Goal: Task Accomplishment & Management: Manage account settings

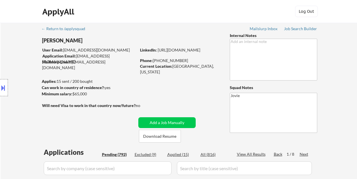
select select ""pending""
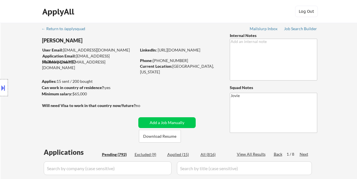
select select ""pending""
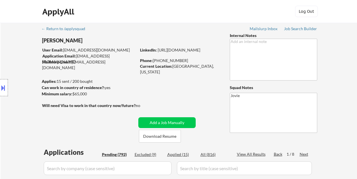
select select ""pending""
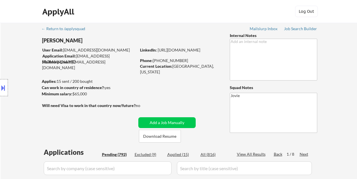
select select ""pending""
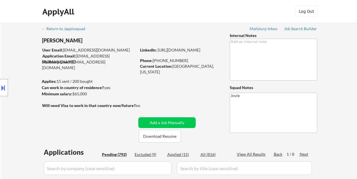
select select ""pending""
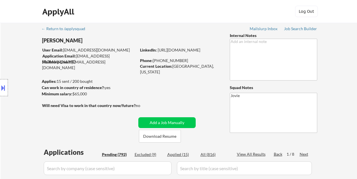
select select ""pending""
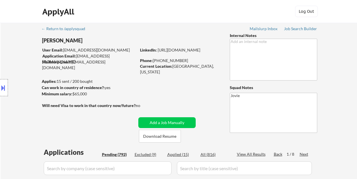
select select ""pending""
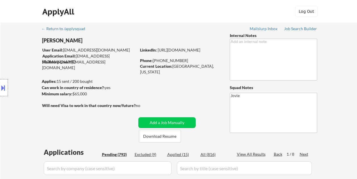
select select ""pending""
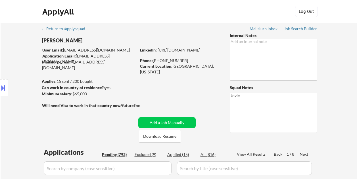
select select ""pending""
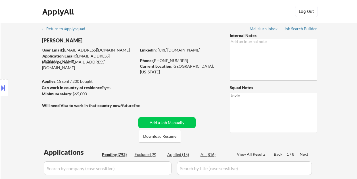
select select ""pending""
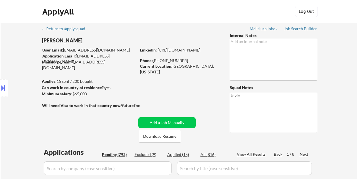
select select ""pending""
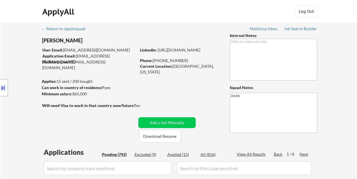
select select ""pending""
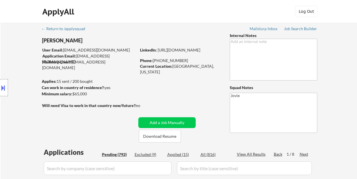
select select ""pending""
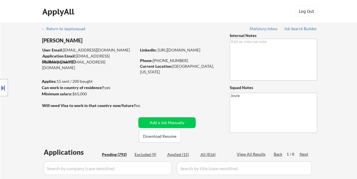
select select ""pending""
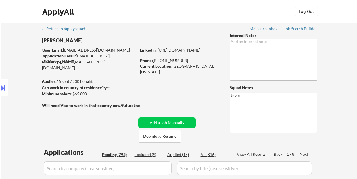
select select ""pending""
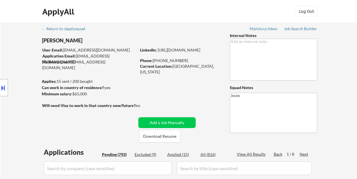
select select ""pending""
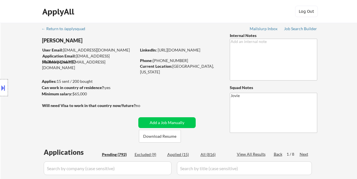
select select ""pending""
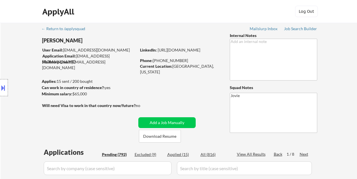
select select ""pending""
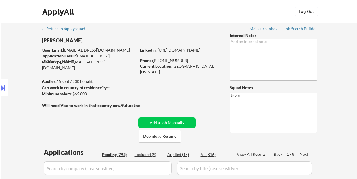
select select ""pending""
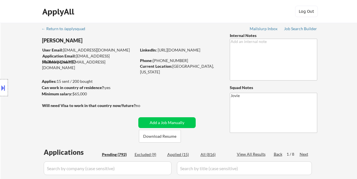
select select ""pending""
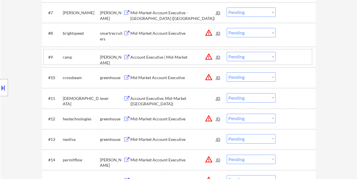
scroll to position [311, 0]
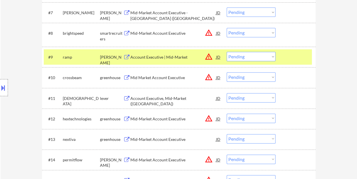
click at [275, 56] on div "#9 ramp [PERSON_NAME] Account Executive | Mid-Market JD warning_amber Choose an…" at bounding box center [178, 56] width 268 height 15
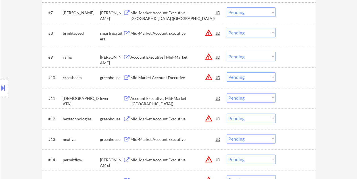
click at [298, 57] on div at bounding box center [296, 57] width 25 height 10
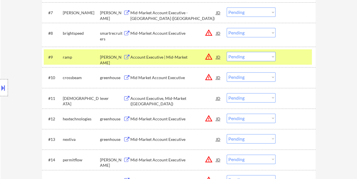
click at [272, 58] on select "Choose an option... Pending Applied Excluded (Questions) Excluded (Expired) Exc…" at bounding box center [251, 56] width 49 height 9
click at [227, 52] on select "Choose an option... Pending Applied Excluded (Questions) Excluded (Expired) Exc…" at bounding box center [251, 56] width 49 height 9
select select ""pending""
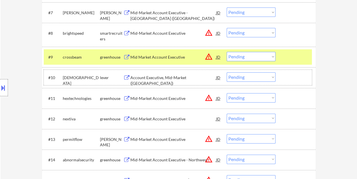
click at [296, 78] on div at bounding box center [296, 77] width 25 height 10
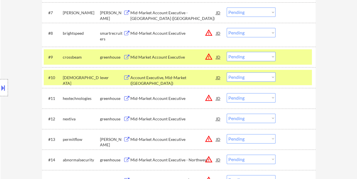
click at [179, 77] on div "Account Executive, Mid-Market ([GEOGRAPHIC_DATA])" at bounding box center [173, 80] width 86 height 11
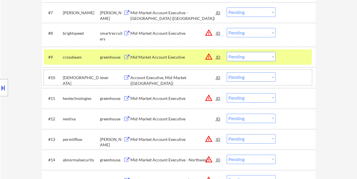
click at [288, 73] on div at bounding box center [296, 77] width 25 height 10
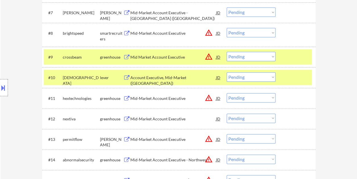
click at [288, 61] on div at bounding box center [296, 57] width 25 height 10
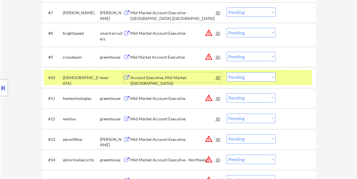
click at [168, 80] on div "Account Executive, Mid-Market ([GEOGRAPHIC_DATA])" at bounding box center [173, 80] width 86 height 11
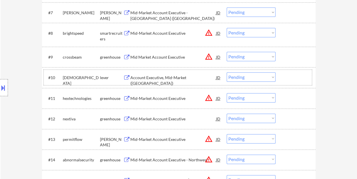
drag, startPoint x: 292, startPoint y: 78, endPoint x: 275, endPoint y: 77, distance: 17.6
click at [292, 78] on div at bounding box center [296, 77] width 25 height 10
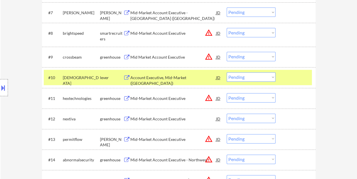
click at [273, 77] on select "Choose an option... Pending Applied Excluded (Questions) Excluded (Expired) Exc…" at bounding box center [251, 76] width 49 height 9
click at [227, 72] on select "Choose an option... Pending Applied Excluded (Questions) Excluded (Expired) Exc…" at bounding box center [251, 76] width 49 height 9
select select ""pending""
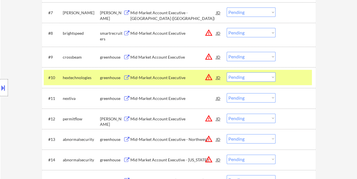
click at [294, 82] on div at bounding box center [296, 77] width 25 height 10
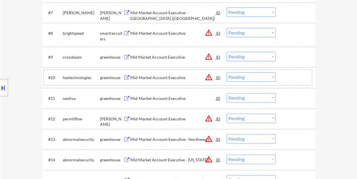
click at [294, 120] on div at bounding box center [296, 118] width 25 height 10
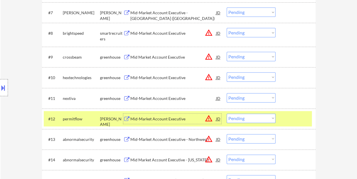
click at [152, 118] on div "Mid-Market Account Executive" at bounding box center [173, 119] width 86 height 6
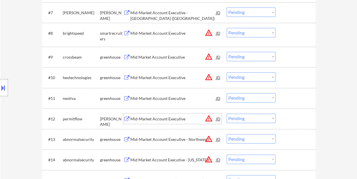
click at [286, 116] on div at bounding box center [296, 118] width 25 height 10
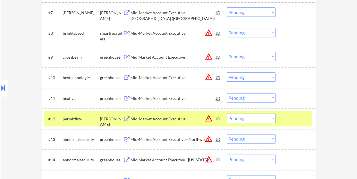
click at [271, 118] on select "Choose an option... Pending Applied Excluded (Questions) Excluded (Expired) Exc…" at bounding box center [251, 117] width 49 height 9
click at [227, 113] on select "Choose an option... Pending Applied Excluded (Questions) Excluded (Expired) Exc…" at bounding box center [251, 117] width 49 height 9
select select ""pending""
click at [288, 117] on div at bounding box center [296, 118] width 25 height 10
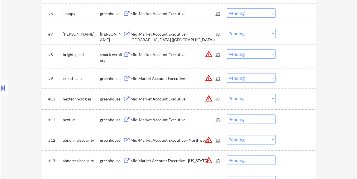
scroll to position [283, 0]
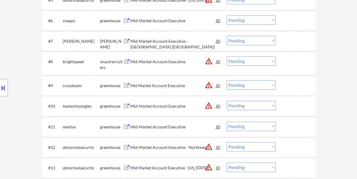
click at [291, 40] on div at bounding box center [296, 41] width 25 height 10
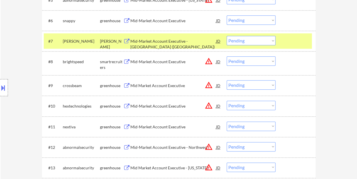
click at [168, 41] on div "Mid-Market Account Executive - [GEOGRAPHIC_DATA] ([GEOGRAPHIC_DATA])" at bounding box center [173, 43] width 86 height 11
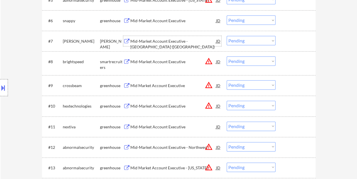
drag, startPoint x: 289, startPoint y: 37, endPoint x: 278, endPoint y: 39, distance: 10.7
click at [288, 37] on div at bounding box center [296, 41] width 25 height 10
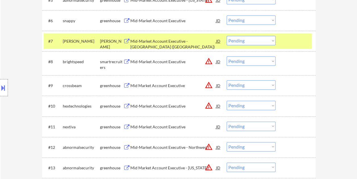
click at [271, 40] on select "Choose an option... Pending Applied Excluded (Questions) Excluded (Expired) Exc…" at bounding box center [251, 40] width 49 height 9
click at [227, 36] on select "Choose an option... Pending Applied Excluded (Questions) Excluded (Expired) Exc…" at bounding box center [251, 40] width 49 height 9
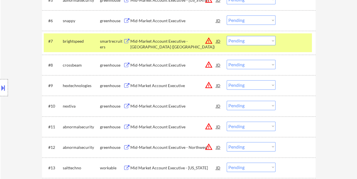
click at [293, 42] on div at bounding box center [296, 41] width 25 height 10
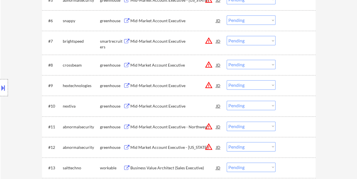
click at [294, 42] on div at bounding box center [296, 41] width 25 height 10
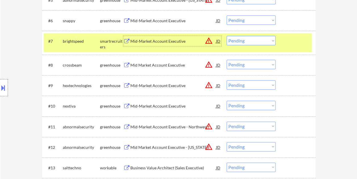
click at [143, 44] on div "Mid-Market Account Executive" at bounding box center [173, 41] width 86 height 6
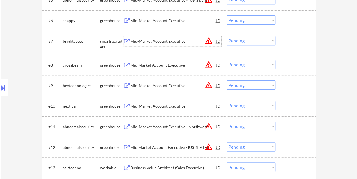
drag, startPoint x: 293, startPoint y: 42, endPoint x: 282, endPoint y: 43, distance: 10.6
click at [292, 42] on div at bounding box center [296, 41] width 25 height 10
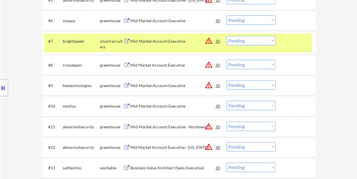
click at [271, 42] on select "Choose an option... Pending Applied Excluded (Questions) Excluded (Expired) Exc…" at bounding box center [251, 40] width 49 height 9
click at [227, 36] on select "Choose an option... Pending Applied Excluded (Questions) Excluded (Expired) Exc…" at bounding box center [251, 40] width 49 height 9
select select ""pending""
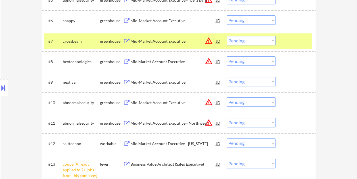
click at [289, 42] on div at bounding box center [296, 41] width 25 height 10
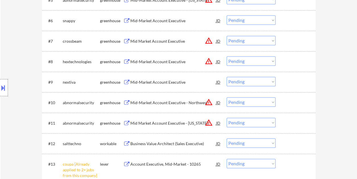
drag, startPoint x: 292, startPoint y: 148, endPoint x: 286, endPoint y: 146, distance: 6.7
click at [292, 148] on div at bounding box center [296, 143] width 25 height 10
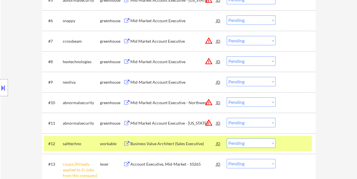
click at [174, 145] on div "Business Value Architect (Sales Executive)" at bounding box center [173, 144] width 86 height 6
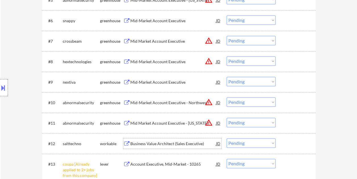
drag, startPoint x: 295, startPoint y: 141, endPoint x: 280, endPoint y: 144, distance: 15.0
click at [293, 141] on div at bounding box center [296, 143] width 25 height 10
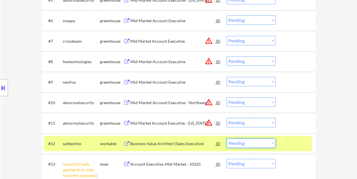
drag, startPoint x: 274, startPoint y: 144, endPoint x: 271, endPoint y: 145, distance: 3.2
click at [273, 145] on select "Choose an option... Pending Applied Excluded (Questions) Excluded (Expired) Exc…" at bounding box center [251, 142] width 49 height 9
click at [227, 138] on select "Choose an option... Pending Applied Excluded (Questions) Excluded (Expired) Exc…" at bounding box center [251, 142] width 49 height 9
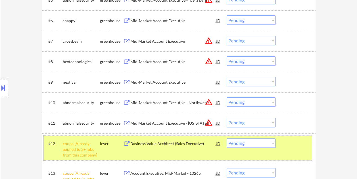
drag, startPoint x: 299, startPoint y: 143, endPoint x: 288, endPoint y: 127, distance: 18.3
click at [299, 143] on div at bounding box center [296, 143] width 25 height 10
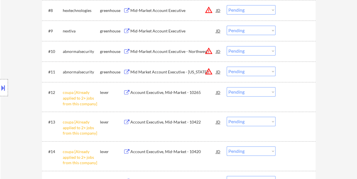
scroll to position [340, 0]
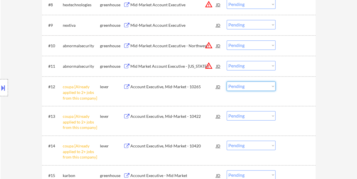
click at [270, 84] on select "Choose an option... Pending Applied Excluded (Questions) Excluded (Expired) Exc…" at bounding box center [251, 85] width 49 height 9
click at [227, 81] on select "Choose an option... Pending Applied Excluded (Questions) Excluded (Expired) Exc…" at bounding box center [251, 85] width 49 height 9
click at [273, 115] on select "Choose an option... Pending Applied Excluded (Questions) Excluded (Expired) Exc…" at bounding box center [251, 115] width 49 height 9
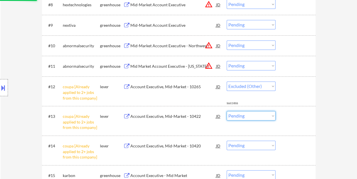
select select ""pending""
click at [227, 111] on select "Choose an option... Pending Applied Excluded (Questions) Excluded (Expired) Exc…" at bounding box center [251, 115] width 49 height 9
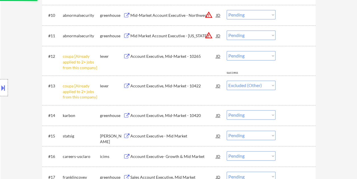
scroll to position [396, 0]
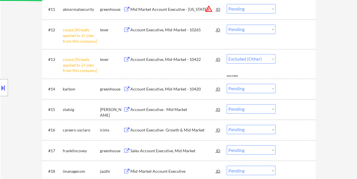
select select ""pending""
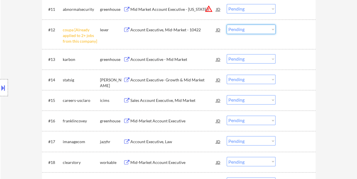
click at [267, 27] on select "Choose an option... Pending Applied Excluded (Questions) Excluded (Expired) Exc…" at bounding box center [251, 28] width 49 height 9
click at [227, 24] on select "Choose an option... Pending Applied Excluded (Questions) Excluded (Expired) Exc…" at bounding box center [251, 28] width 49 height 9
select select ""pending""
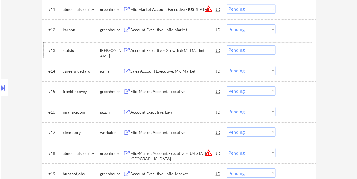
drag, startPoint x: 288, startPoint y: 51, endPoint x: 171, endPoint y: 44, distance: 116.9
click at [288, 51] on div at bounding box center [296, 50] width 25 height 10
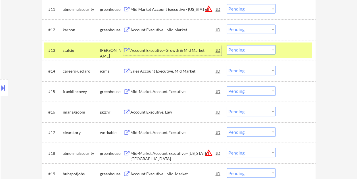
click at [166, 45] on div "Account Executive- Growth & Mid Market" at bounding box center [173, 50] width 86 height 10
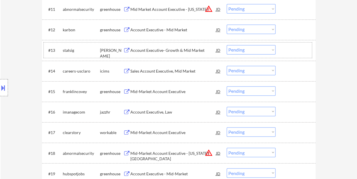
click at [285, 56] on div "#13 statsig [PERSON_NAME] Account Executive- Growth & Mid Market JD warning_amb…" at bounding box center [178, 49] width 268 height 15
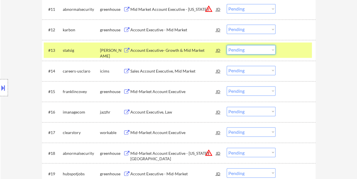
click at [272, 51] on select "Choose an option... Pending Applied Excluded (Questions) Excluded (Expired) Exc…" at bounding box center [251, 49] width 49 height 9
click at [227, 45] on select "Choose an option... Pending Applied Excluded (Questions) Excluded (Expired) Exc…" at bounding box center [251, 49] width 49 height 9
select select ""pending""
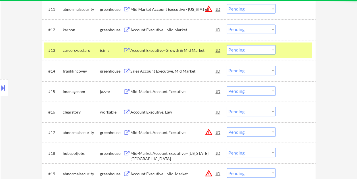
click at [284, 46] on div at bounding box center [296, 50] width 25 height 10
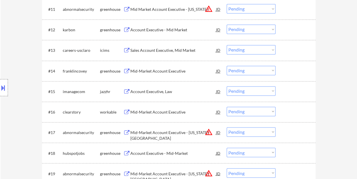
click at [290, 73] on div at bounding box center [296, 71] width 25 height 10
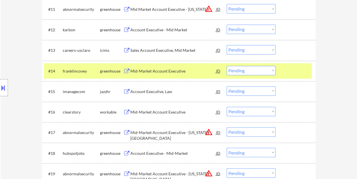
click at [307, 72] on div at bounding box center [296, 71] width 25 height 10
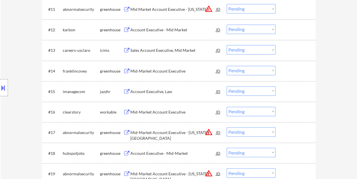
click at [290, 114] on div at bounding box center [296, 111] width 25 height 10
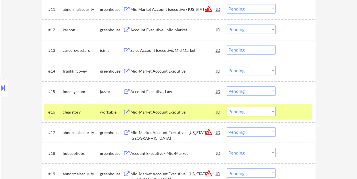
click at [197, 109] on div "Mid-Market Account Executive" at bounding box center [173, 112] width 86 height 6
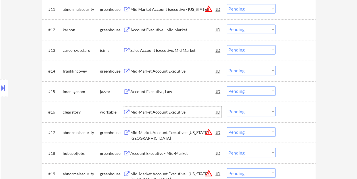
click at [291, 107] on div at bounding box center [296, 111] width 25 height 10
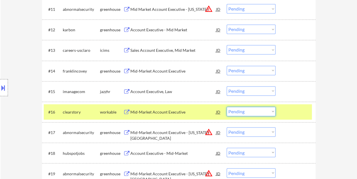
drag, startPoint x: 272, startPoint y: 112, endPoint x: 268, endPoint y: 112, distance: 4.0
click at [271, 112] on select "Choose an option... Pending Applied Excluded (Questions) Excluded (Expired) Exc…" at bounding box center [251, 110] width 49 height 9
click at [227, 106] on select "Choose an option... Pending Applied Excluded (Questions) Excluded (Expired) Exc…" at bounding box center [251, 110] width 49 height 9
click at [292, 108] on div at bounding box center [296, 111] width 25 height 10
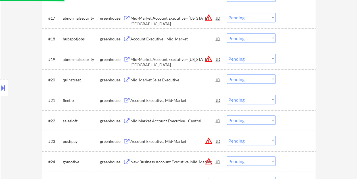
scroll to position [510, 0]
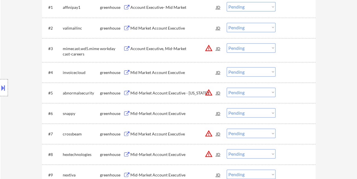
scroll to position [169, 0]
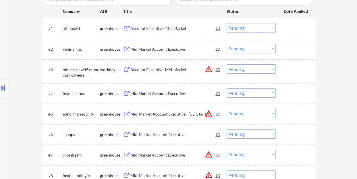
drag, startPoint x: 334, startPoint y: 44, endPoint x: 329, endPoint y: 47, distance: 6.1
click at [287, 31] on div at bounding box center [296, 28] width 25 height 10
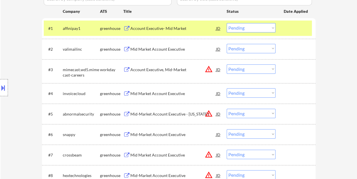
click at [144, 30] on div "Account Executive- Mid Market" at bounding box center [173, 29] width 86 height 6
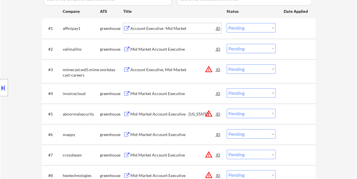
click at [304, 48] on div at bounding box center [296, 49] width 25 height 10
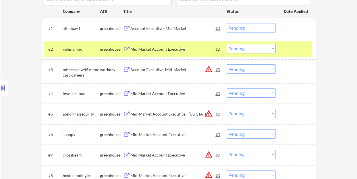
click at [179, 49] on div "Mid Market Account Executive" at bounding box center [173, 49] width 86 height 6
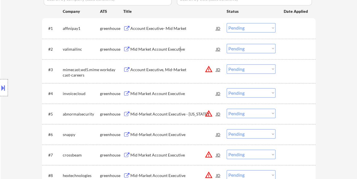
select select ""pending""
drag, startPoint x: 294, startPoint y: 50, endPoint x: 291, endPoint y: 50, distance: 3.7
click at [294, 50] on div at bounding box center [296, 49] width 25 height 10
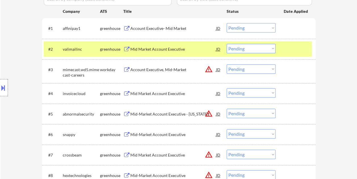
click at [272, 52] on select "Choose an option... Pending Applied Excluded (Questions) Excluded (Expired) Exc…" at bounding box center [251, 48] width 49 height 9
click at [227, 44] on select "Choose an option... Pending Applied Excluded (Questions) Excluded (Expired) Exc…" at bounding box center [251, 48] width 49 height 9
select select ""pending""
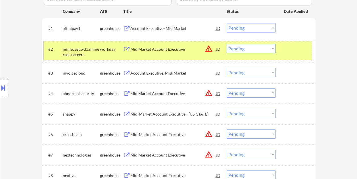
click at [292, 49] on div at bounding box center [296, 49] width 25 height 10
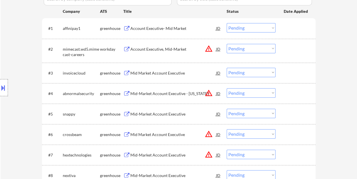
click at [290, 75] on div at bounding box center [296, 73] width 25 height 10
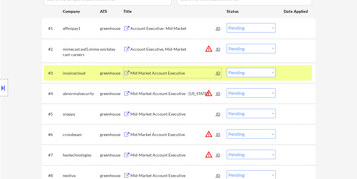
click at [171, 76] on div "Mid Market Account Executive" at bounding box center [173, 73] width 86 height 10
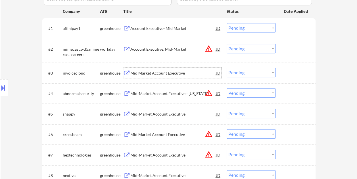
click at [294, 76] on div at bounding box center [296, 73] width 25 height 10
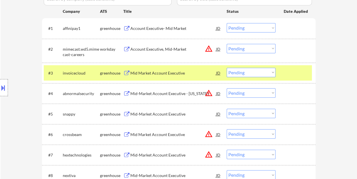
click at [271, 72] on select "Choose an option... Pending Applied Excluded (Questions) Excluded (Expired) Exc…" at bounding box center [251, 72] width 49 height 9
click at [227, 68] on select "Choose an option... Pending Applied Excluded (Questions) Excluded (Expired) Exc…" at bounding box center [251, 72] width 49 height 9
select select ""pending""
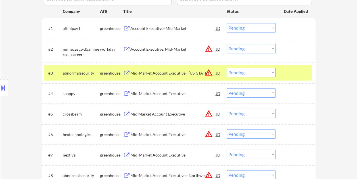
click at [283, 70] on div "#3 abnormalsecurity greenhouse Mid-Market Account Executive - [US_STATE] JD war…" at bounding box center [178, 72] width 268 height 15
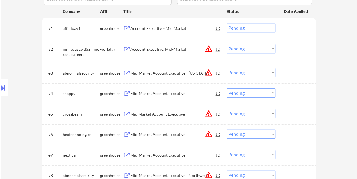
click at [289, 69] on div at bounding box center [296, 73] width 25 height 10
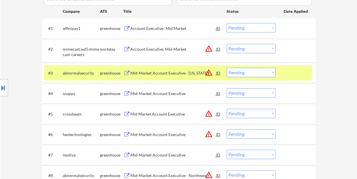
click at [300, 73] on div at bounding box center [296, 73] width 25 height 10
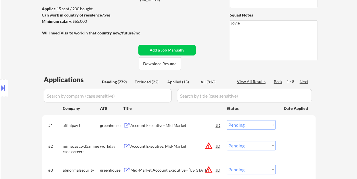
scroll to position [148, 0]
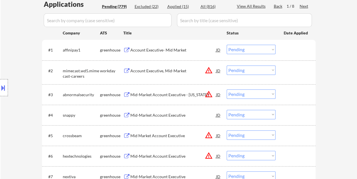
click at [292, 89] on div at bounding box center [296, 94] width 25 height 10
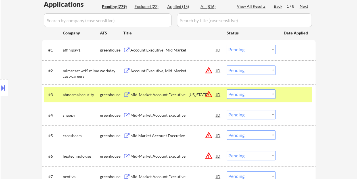
click at [292, 90] on div at bounding box center [296, 94] width 25 height 10
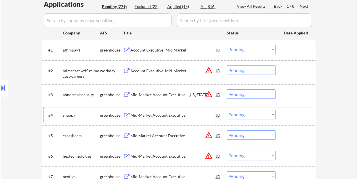
click at [287, 114] on div at bounding box center [296, 115] width 25 height 10
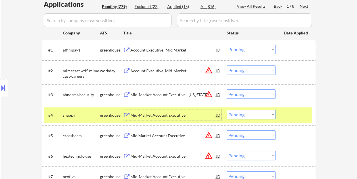
click at [150, 114] on div "Mid-Market Account Executive" at bounding box center [173, 115] width 86 height 6
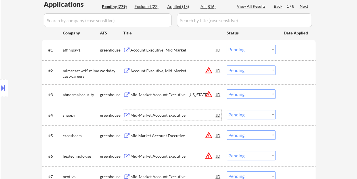
click at [283, 112] on div "#4 snappy greenhouse Mid-Market Account Executive JD warning_amber Choose an op…" at bounding box center [178, 114] width 268 height 15
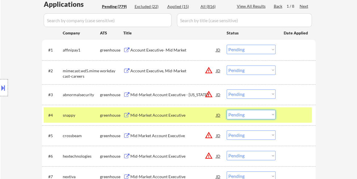
click at [270, 114] on select "Choose an option... Pending Applied Excluded (Questions) Excluded (Expired) Exc…" at bounding box center [251, 114] width 49 height 9
click at [227, 110] on select "Choose an option... Pending Applied Excluded (Questions) Excluded (Expired) Exc…" at bounding box center [251, 114] width 49 height 9
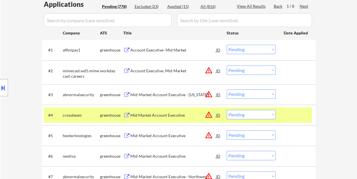
click at [284, 112] on div at bounding box center [296, 115] width 25 height 10
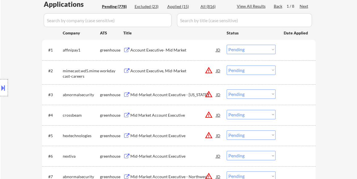
click at [286, 112] on div at bounding box center [296, 115] width 25 height 10
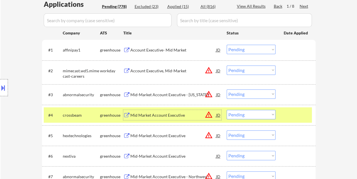
click at [164, 119] on div "Mid Market Account Executive" at bounding box center [173, 115] width 86 height 10
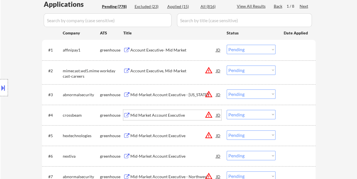
click at [286, 104] on div "#3 abnormalsecurity greenhouse Mid-Market Account Executive - [US_STATE] JD war…" at bounding box center [178, 94] width 273 height 20
click at [286, 113] on div at bounding box center [296, 115] width 25 height 10
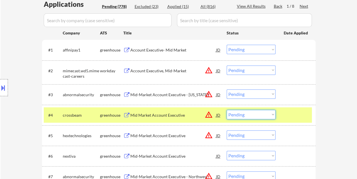
click at [273, 114] on select "Choose an option... Pending Applied Excluded (Questions) Excluded (Expired) Exc…" at bounding box center [251, 114] width 49 height 9
click at [227, 110] on select "Choose an option... Pending Applied Excluded (Questions) Excluded (Expired) Exc…" at bounding box center [251, 114] width 49 height 9
select select ""pending""
click at [284, 113] on div at bounding box center [296, 115] width 25 height 10
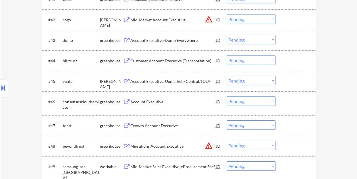
scroll to position [1018, 0]
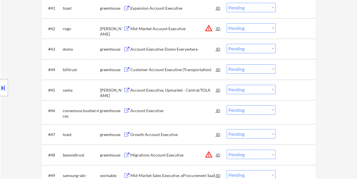
drag, startPoint x: 298, startPoint y: 28, endPoint x: 286, endPoint y: 28, distance: 12.8
click at [298, 28] on div at bounding box center [296, 28] width 25 height 10
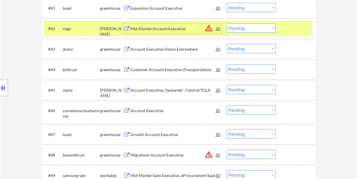
click at [167, 29] on div "Mid-Market Account Executive" at bounding box center [173, 29] width 86 height 6
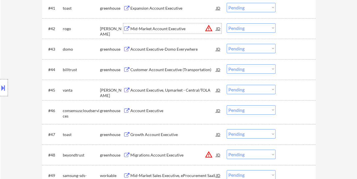
click at [278, 33] on div "#42 [PERSON_NAME] Mid-Market Account Executive JD warning_amber Choose an optio…" at bounding box center [178, 28] width 268 height 15
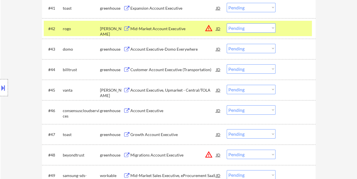
click at [271, 28] on select "Choose an option... Pending Applied Excluded (Questions) Excluded (Expired) Exc…" at bounding box center [251, 27] width 49 height 9
click at [227, 23] on select "Choose an option... Pending Applied Excluded (Questions) Excluded (Expired) Exc…" at bounding box center [251, 27] width 49 height 9
select select ""pending""
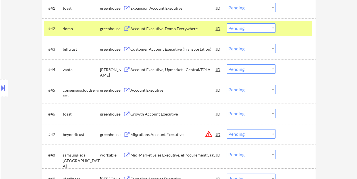
click at [281, 25] on div "#42 domo greenhouse Account Executive-Domo Everywhere JD warning_amber Choose a…" at bounding box center [178, 28] width 268 height 15
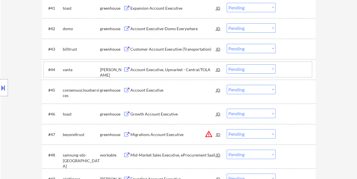
click at [285, 65] on div at bounding box center [296, 69] width 25 height 10
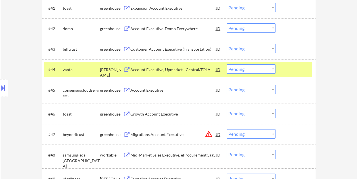
click at [196, 69] on div "Account Executive, Upmarket - Central/TOLA" at bounding box center [173, 70] width 86 height 6
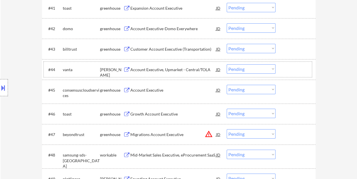
drag, startPoint x: 287, startPoint y: 64, endPoint x: 267, endPoint y: 70, distance: 20.8
click at [287, 64] on div at bounding box center [296, 69] width 25 height 10
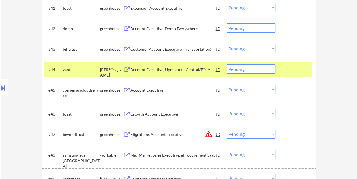
click at [267, 70] on select "Choose an option... Pending Applied Excluded (Questions) Excluded (Expired) Exc…" at bounding box center [251, 68] width 49 height 9
click at [227, 64] on select "Choose an option... Pending Applied Excluded (Questions) Excluded (Expired) Exc…" at bounding box center [251, 68] width 49 height 9
select select ""pending""
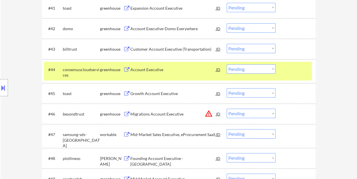
click at [296, 70] on div at bounding box center [296, 69] width 25 height 10
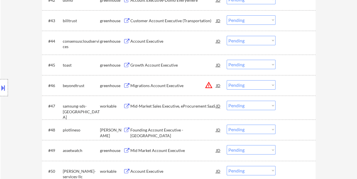
scroll to position [1075, 0]
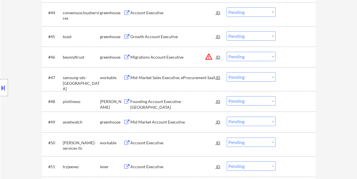
click at [298, 101] on div at bounding box center [296, 101] width 25 height 10
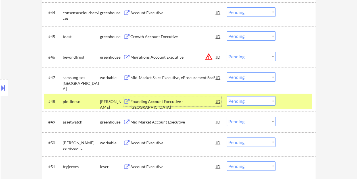
click at [182, 99] on div "Founding Account Executive - [GEOGRAPHIC_DATA]" at bounding box center [173, 104] width 86 height 11
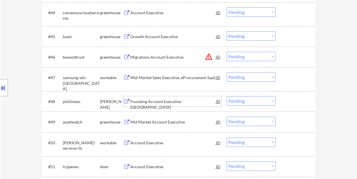
click at [282, 104] on div "#48 plotlineso [PERSON_NAME] Founding Account Executive - [GEOGRAPHIC_DATA] JD …" at bounding box center [178, 100] width 268 height 15
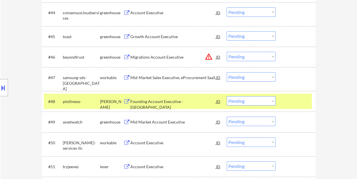
click at [266, 100] on select "Choose an option... Pending Applied Excluded (Questions) Excluded (Expired) Exc…" at bounding box center [251, 100] width 49 height 9
click at [227, 96] on select "Choose an option... Pending Applied Excluded (Questions) Excluded (Expired) Exc…" at bounding box center [251, 100] width 49 height 9
select select ""pending""
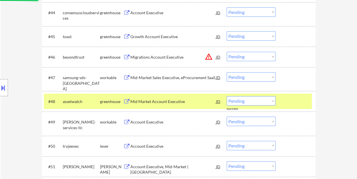
click at [292, 102] on div at bounding box center [296, 101] width 25 height 10
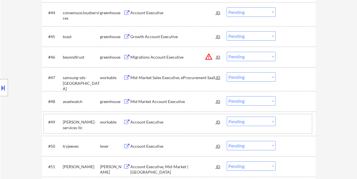
drag, startPoint x: 293, startPoint y: 123, endPoint x: 273, endPoint y: 120, distance: 20.9
click at [294, 123] on div at bounding box center [296, 121] width 25 height 10
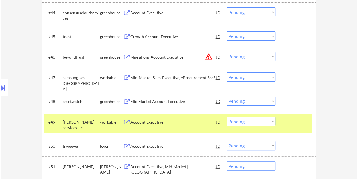
click at [167, 119] on div "Account Executive" at bounding box center [173, 122] width 86 height 6
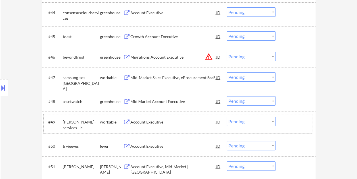
drag, startPoint x: 277, startPoint y: 130, endPoint x: 274, endPoint y: 128, distance: 3.4
click at [276, 130] on div "#49 [PERSON_NAME]-services-llc workable Account Executive JD warning_amber Choo…" at bounding box center [178, 123] width 268 height 19
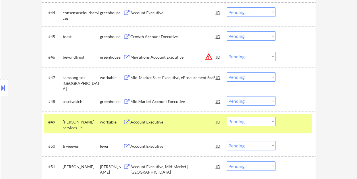
click at [272, 120] on select "Choose an option... Pending Applied Excluded (Questions) Excluded (Expired) Exc…" at bounding box center [251, 120] width 49 height 9
click at [227, 116] on select "Choose an option... Pending Applied Excluded (Questions) Excluded (Expired) Exc…" at bounding box center [251, 120] width 49 height 9
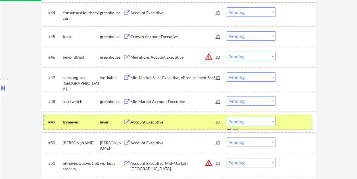
click at [290, 124] on div at bounding box center [296, 121] width 25 height 10
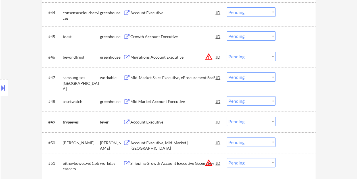
click at [290, 122] on div at bounding box center [296, 121] width 25 height 10
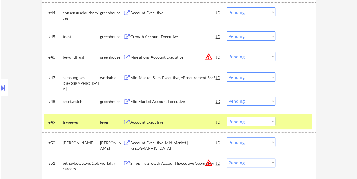
click at [178, 120] on div "Account Executive" at bounding box center [173, 122] width 86 height 6
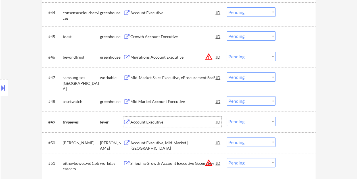
drag, startPoint x: 284, startPoint y: 121, endPoint x: 269, endPoint y: 121, distance: 14.8
click at [284, 121] on div at bounding box center [296, 121] width 25 height 10
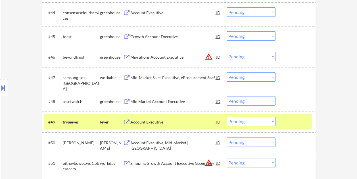
click at [267, 121] on select "Choose an option... Pending Applied Excluded (Questions) Excluded (Expired) Exc…" at bounding box center [251, 120] width 49 height 9
click at [227, 116] on select "Choose an option... Pending Applied Excluded (Questions) Excluded (Expired) Exc…" at bounding box center [251, 120] width 49 height 9
click at [272, 121] on select "Choose an option... Pending Applied Excluded (Questions) Excluded (Expired) Exc…" at bounding box center [251, 120] width 49 height 9
select select ""pending""
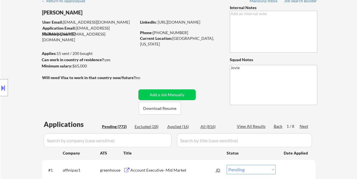
scroll to position [25, 0]
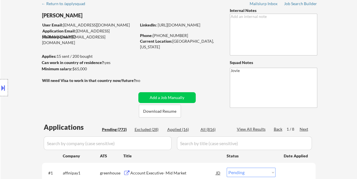
click at [152, 128] on div "Excluded (28)" at bounding box center [149, 129] width 28 height 6
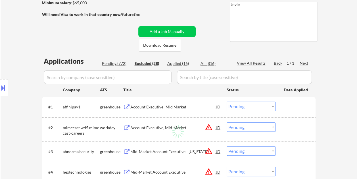
scroll to position [114, 0]
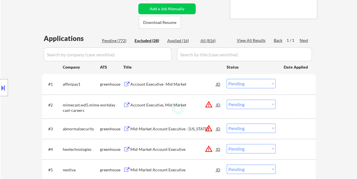
select select ""excluded__bad_match_""
select select ""excluded""
select select ""excluded__expired_""
select select ""excluded__bad_match_""
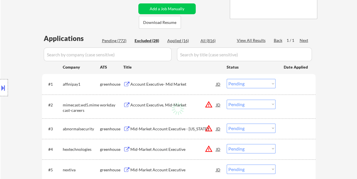
select select ""excluded__expired_""
select select ""excluded__bad_match_""
select select ""excluded__expired_""
select select ""excluded__bad_match_""
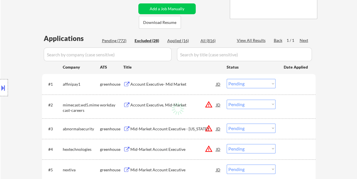
select select ""excluded__bad_match_""
select select ""excluded""
select select ""excluded__bad_match_""
select select ""excluded__other_""
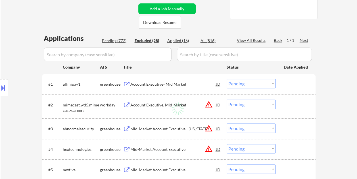
select select ""excluded__other_""
select select ""excluded__bad_match_""
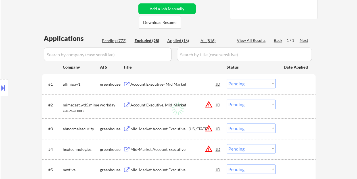
select select ""excluded__bad_match_""
select select ""excluded__expired_""
select select ""excluded""
select select ""excluded__expired_""
select select ""excluded__bad_match_""
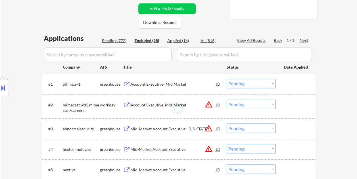
select select ""excluded__bad_match_""
select select ""excluded__salary_""
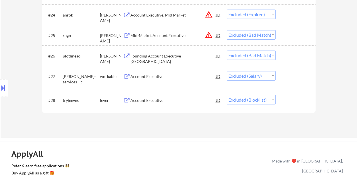
scroll to position [710, 0]
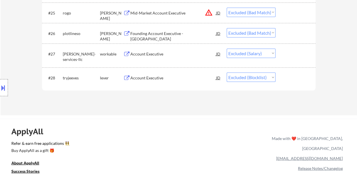
click at [273, 76] on select "Choose an option... Pending Applied Excluded (Questions) Excluded (Expired) Exc…" at bounding box center [251, 76] width 49 height 9
select select ""excluded__bad_match_""
click at [227, 72] on select "Choose an option... Pending Applied Excluded (Questions) Excluded (Expired) Exc…" at bounding box center [251, 76] width 49 height 9
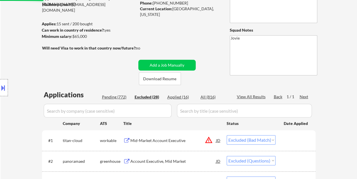
scroll to position [58, 0]
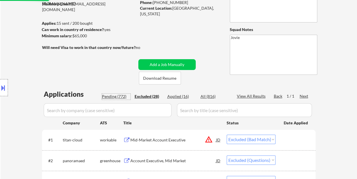
click at [116, 98] on div "Pending (772)" at bounding box center [116, 96] width 28 height 6
select select ""pending""
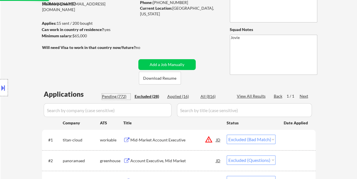
select select ""pending""
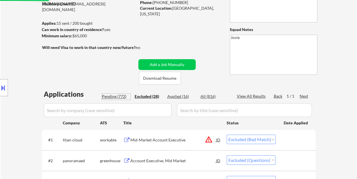
select select ""pending""
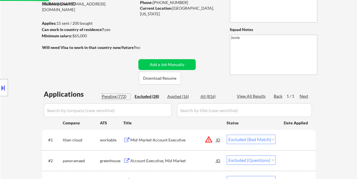
select select ""pending""
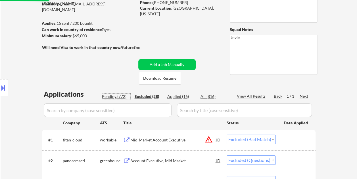
select select ""pending""
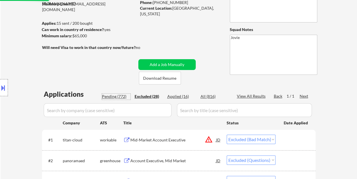
select select ""pending""
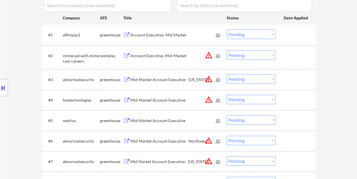
scroll to position [171, 0]
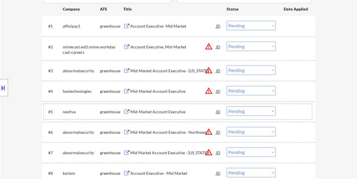
drag, startPoint x: 298, startPoint y: 116, endPoint x: 236, endPoint y: 116, distance: 61.3
click at [296, 116] on div at bounding box center [296, 111] width 25 height 10
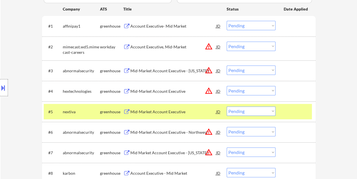
drag, startPoint x: 191, startPoint y: 107, endPoint x: 184, endPoint y: 110, distance: 7.8
click at [190, 107] on div "Mid-Market Account Executive" at bounding box center [173, 111] width 86 height 10
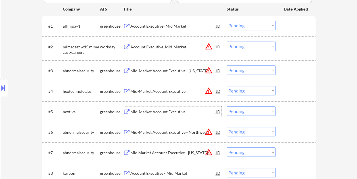
click at [288, 108] on div at bounding box center [296, 111] width 25 height 10
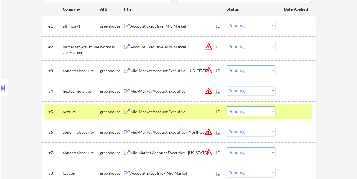
click at [271, 110] on select "Choose an option... Pending Applied Excluded (Questions) Excluded (Expired) Exc…" at bounding box center [251, 110] width 49 height 9
click at [227, 106] on select "Choose an option... Pending Applied Excluded (Questions) Excluded (Expired) Exc…" at bounding box center [251, 110] width 49 height 9
click at [292, 110] on div at bounding box center [296, 111] width 25 height 10
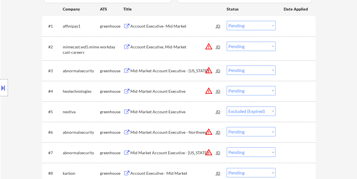
select select ""pending""
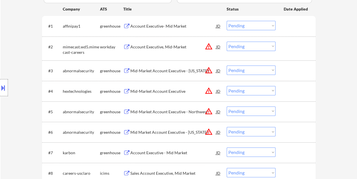
scroll to position [200, 0]
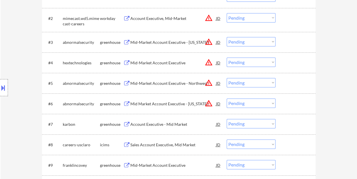
click at [291, 122] on div at bounding box center [296, 124] width 25 height 10
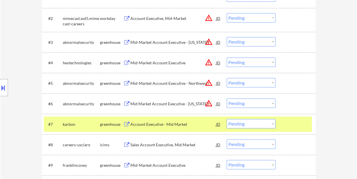
click at [162, 120] on div "Account Executive - Mid Market" at bounding box center [173, 124] width 86 height 10
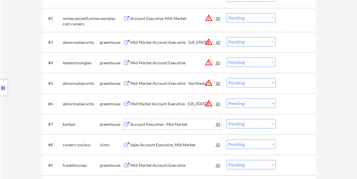
drag, startPoint x: 289, startPoint y: 124, endPoint x: 285, endPoint y: 125, distance: 3.7
click at [289, 124] on div at bounding box center [296, 124] width 25 height 10
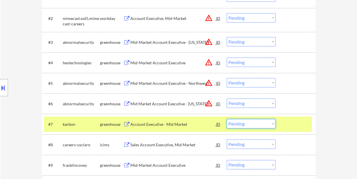
click at [273, 123] on select "Choose an option... Pending Applied Excluded (Questions) Excluded (Expired) Exc…" at bounding box center [251, 123] width 49 height 9
click at [227, 119] on select "Choose an option... Pending Applied Excluded (Questions) Excluded (Expired) Exc…" at bounding box center [251, 123] width 49 height 9
select select ""pending""
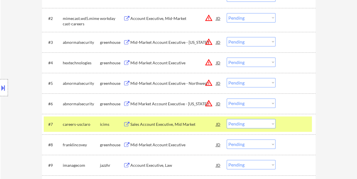
click at [291, 124] on div at bounding box center [296, 124] width 25 height 10
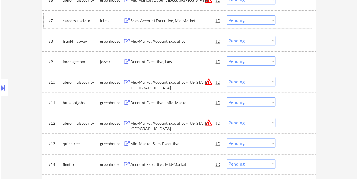
scroll to position [312, 0]
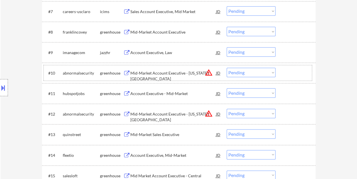
click at [296, 77] on div at bounding box center [296, 73] width 25 height 10
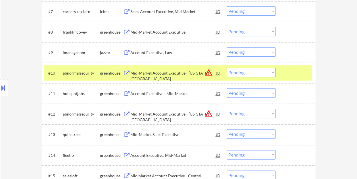
click at [285, 68] on div at bounding box center [296, 73] width 25 height 10
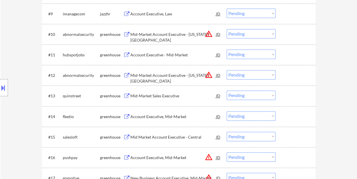
scroll to position [369, 0]
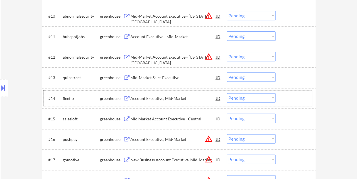
click at [292, 102] on div at bounding box center [296, 98] width 25 height 10
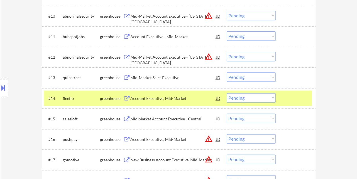
click at [173, 96] on div "Account Executive, Mid-Market" at bounding box center [173, 98] width 86 height 6
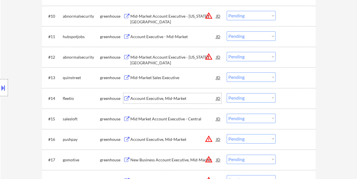
click at [286, 96] on div at bounding box center [296, 98] width 25 height 10
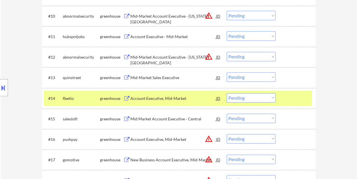
click at [272, 97] on select "Choose an option... Pending Applied Excluded (Questions) Excluded (Expired) Exc…" at bounding box center [251, 97] width 49 height 9
click at [227, 93] on select "Choose an option... Pending Applied Excluded (Questions) Excluded (Expired) Exc…" at bounding box center [251, 97] width 49 height 9
click at [283, 100] on div "#14 salesloft greenhouse Mid Market Account Executive - Central JD warning_ambe…" at bounding box center [178, 97] width 268 height 15
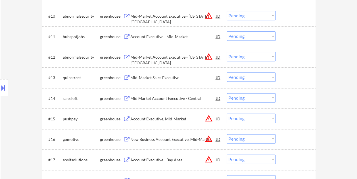
click at [292, 96] on div at bounding box center [296, 98] width 25 height 10
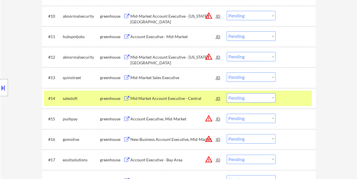
click at [174, 95] on div "Mid Market Account Executive - Central" at bounding box center [173, 98] width 86 height 6
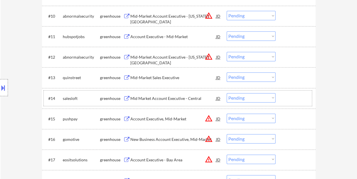
click at [278, 98] on div "#14 salesloft greenhouse Mid Market Account Executive - Central JD warning_ambe…" at bounding box center [178, 97] width 268 height 15
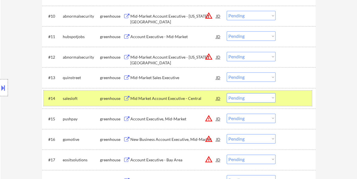
click at [251, 99] on select "Choose an option... Pending Applied Excluded (Questions) Excluded (Expired) Exc…" at bounding box center [251, 97] width 49 height 9
click at [274, 97] on select "Choose an option... Pending Applied Excluded (Questions) Excluded (Expired) Exc…" at bounding box center [251, 97] width 49 height 9
click at [227, 93] on select "Choose an option... Pending Applied Excluded (Questions) Excluded (Expired) Exc…" at bounding box center [251, 97] width 49 height 9
click at [288, 98] on div at bounding box center [296, 98] width 25 height 10
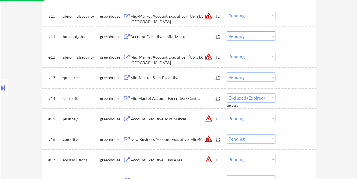
select select ""pending""
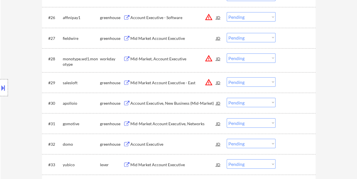
scroll to position [738, 0]
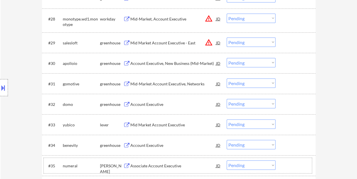
click at [290, 162] on div at bounding box center [296, 165] width 25 height 10
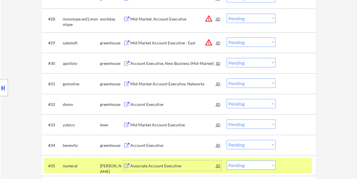
click at [188, 164] on div "Associate Account Executive" at bounding box center [173, 166] width 86 height 6
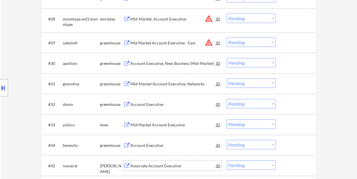
click at [287, 166] on div at bounding box center [296, 165] width 25 height 10
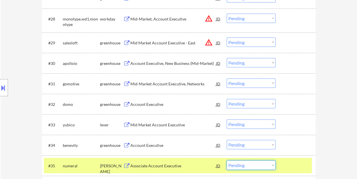
click at [267, 166] on select "Choose an option... Pending Applied Excluded (Questions) Excluded (Expired) Exc…" at bounding box center [251, 164] width 49 height 9
click at [227, 160] on select "Choose an option... Pending Applied Excluded (Questions) Excluded (Expired) Exc…" at bounding box center [251, 164] width 49 height 9
select select ""pending""
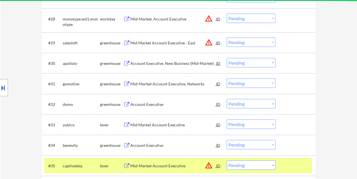
click at [281, 164] on div "#35 captivateiq lever Mid-Market Account Executive JD warning_amber Choose an o…" at bounding box center [178, 165] width 268 height 15
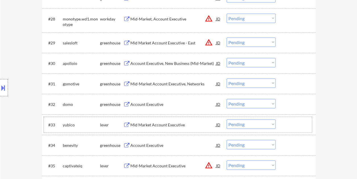
click at [288, 122] on div at bounding box center [296, 124] width 25 height 10
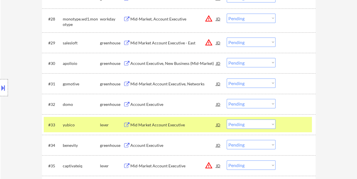
click at [161, 121] on div "Mid Market Account Executive" at bounding box center [173, 124] width 86 height 10
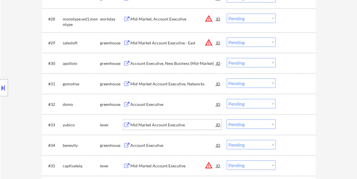
click at [291, 126] on div at bounding box center [296, 124] width 25 height 10
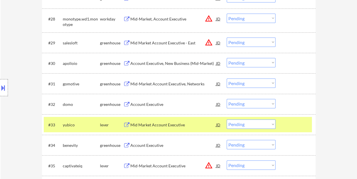
click at [270, 124] on select "Choose an option... Pending Applied Excluded (Questions) Excluded (Expired) Exc…" at bounding box center [251, 123] width 49 height 9
click at [227, 119] on select "Choose an option... Pending Applied Excluded (Questions) Excluded (Expired) Exc…" at bounding box center [251, 123] width 49 height 9
click at [265, 125] on select "Choose an option... Pending Applied Excluded (Questions) Excluded (Expired) Exc…" at bounding box center [251, 123] width 49 height 9
select select ""pending""
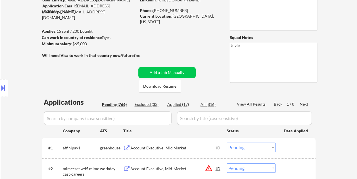
scroll to position [14, 0]
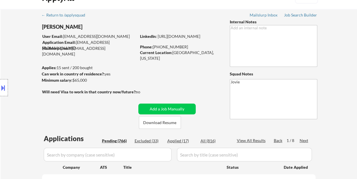
click at [158, 138] on div "Excluded (33)" at bounding box center [149, 141] width 28 height 6
select select ""excluded__bad_match_""
select select ""excluded""
select select ""excluded__expired_""
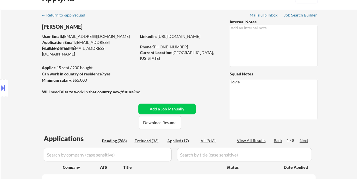
select select ""excluded__bad_match_""
select select ""excluded__expired_""
select select ""excluded__bad_match_""
select select ""excluded__expired_""
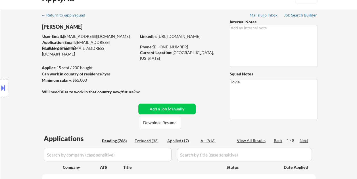
select select ""excluded__bad_match_""
select select ""excluded""
select select ""excluded__expired_""
select select ""excluded__bad_match_""
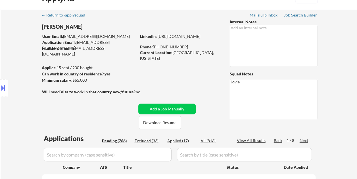
select select ""excluded__bad_match_""
select select ""excluded__other_""
select select ""excluded__bad_match_""
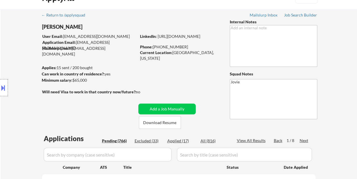
select select ""excluded__bad_match_""
select select ""excluded__expired_""
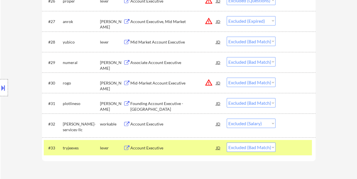
scroll to position [730, 0]
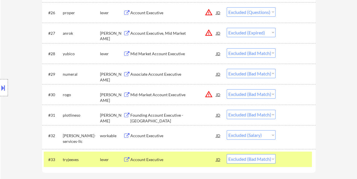
click at [272, 55] on select "Choose an option... Pending Applied Excluded (Questions) Excluded (Expired) Exc…" at bounding box center [251, 52] width 49 height 9
click at [227, 48] on select "Choose an option... Pending Applied Excluded (Questions) Excluded (Expired) Exc…" at bounding box center [251, 52] width 49 height 9
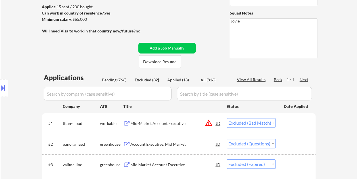
scroll to position [0, 0]
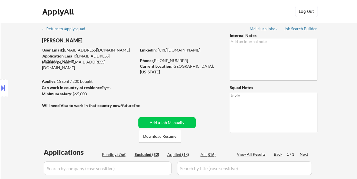
drag, startPoint x: 181, startPoint y: 154, endPoint x: 177, endPoint y: 154, distance: 3.4
click at [181, 154] on div "Applied (18)" at bounding box center [181, 154] width 28 height 6
